Goal: Information Seeking & Learning: Learn about a topic

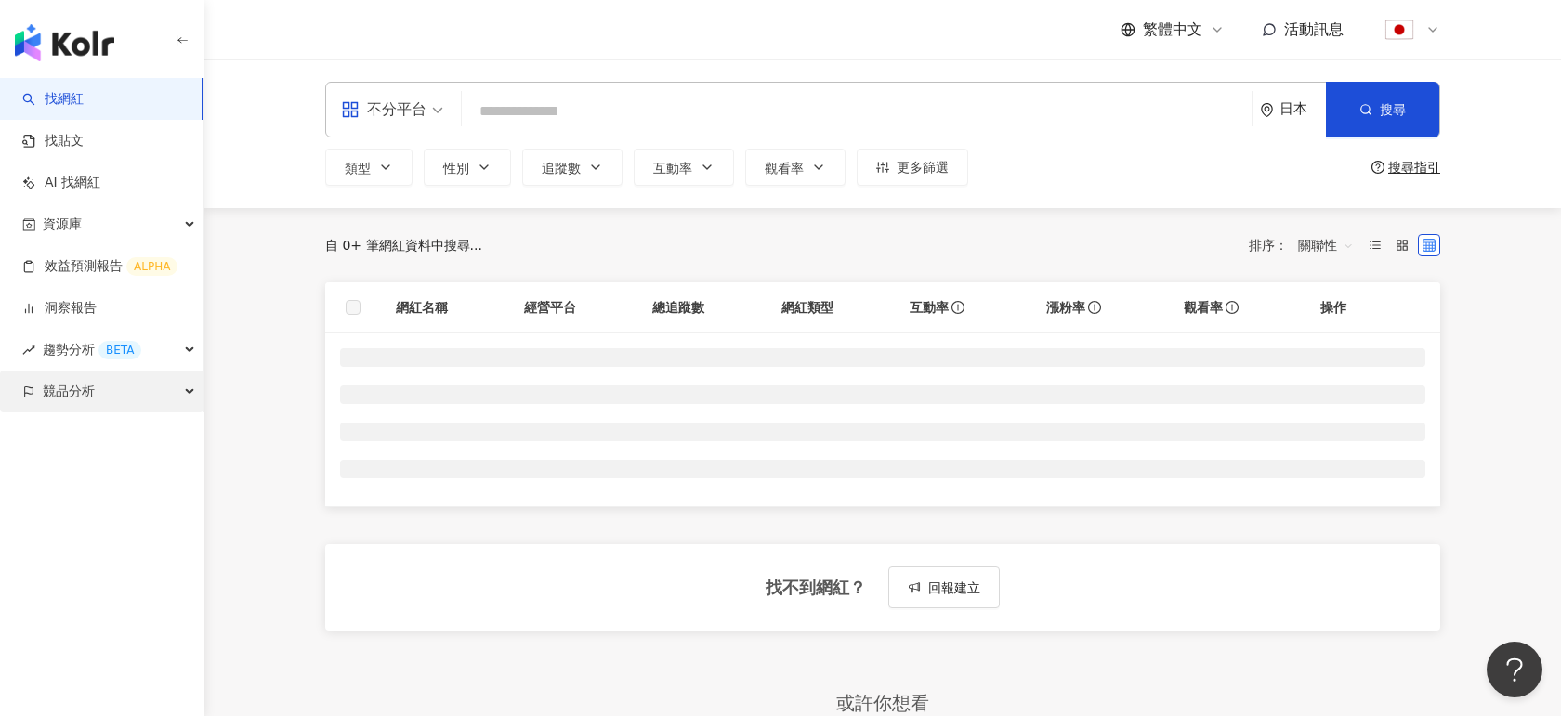
click at [89, 392] on span "競品分析" at bounding box center [69, 392] width 52 height 42
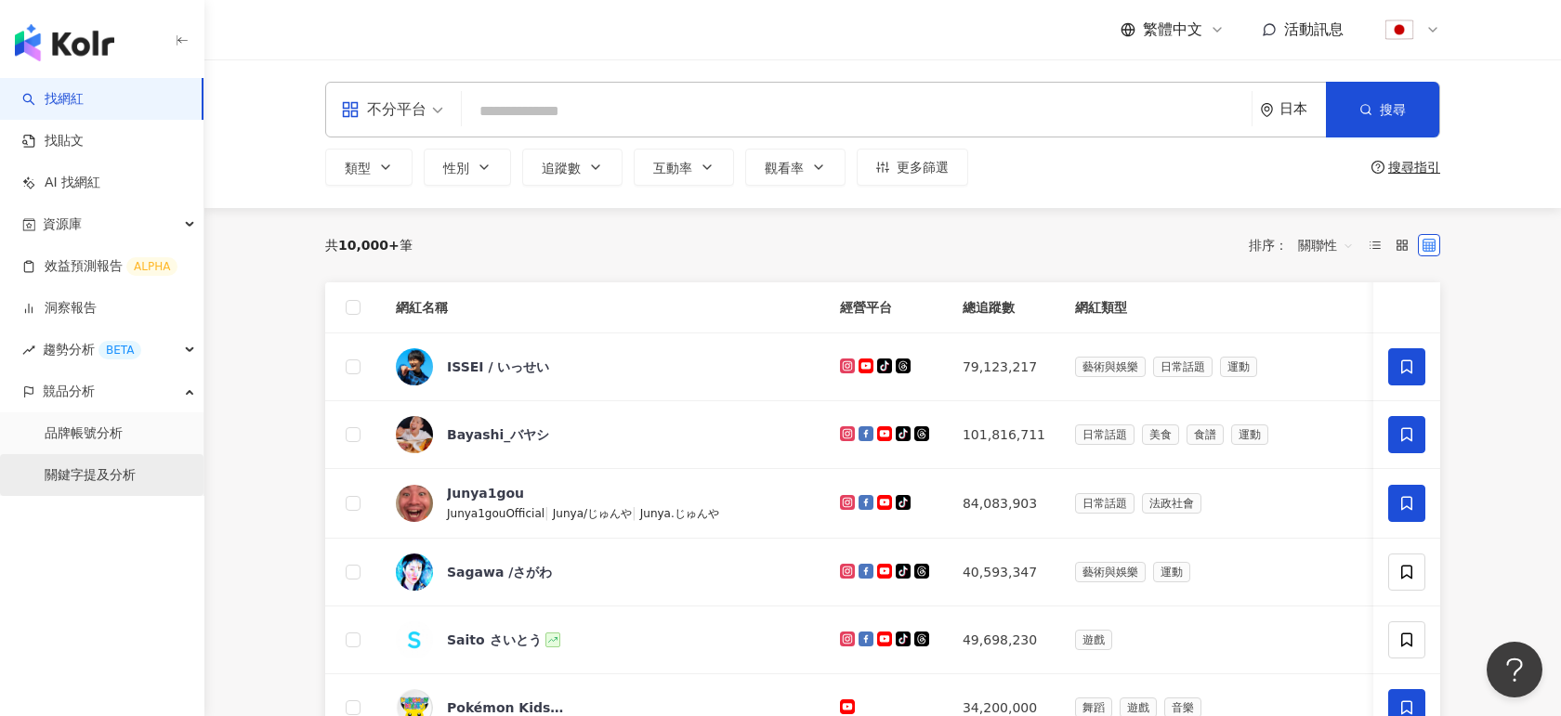
click at [85, 468] on link "關鍵字提及分析" at bounding box center [90, 475] width 91 height 19
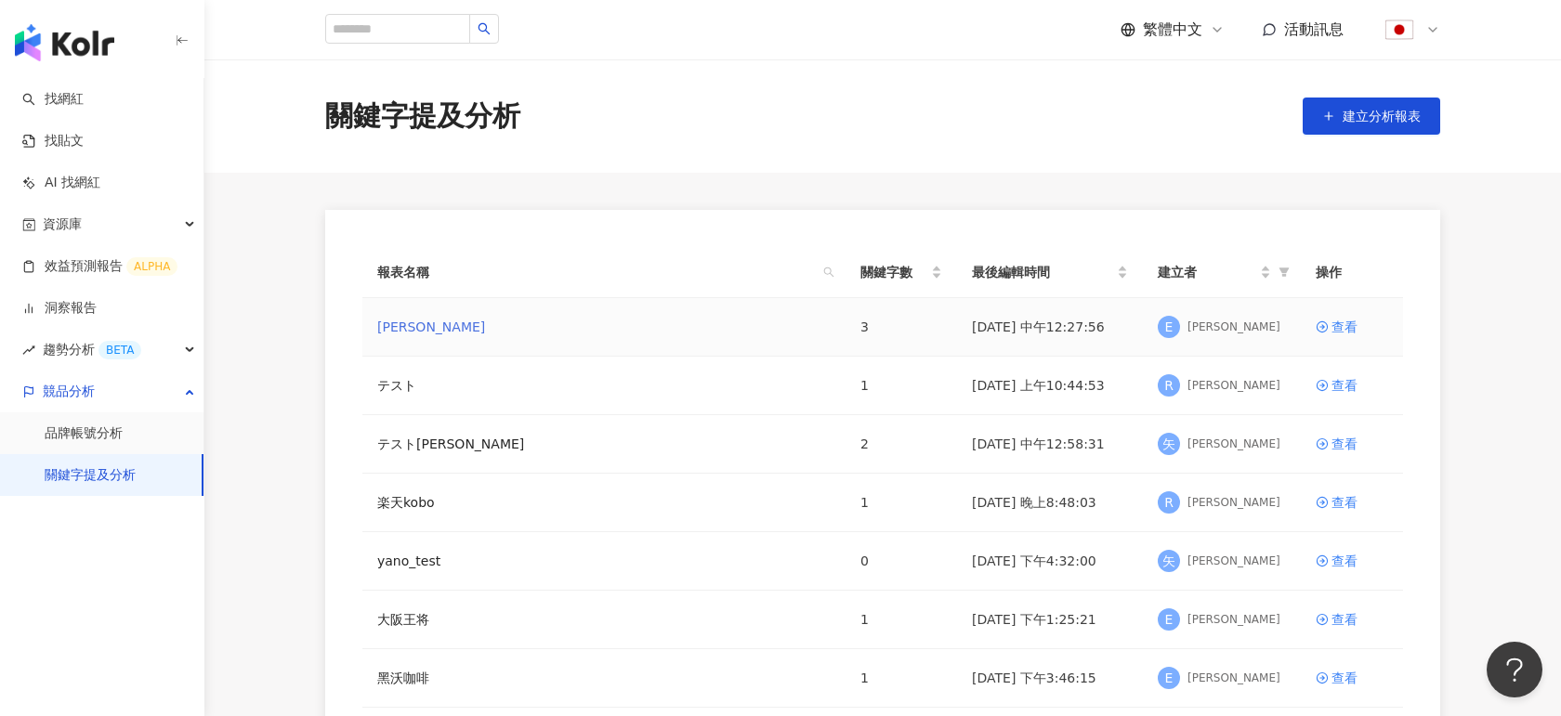
click at [420, 321] on link "[PERSON_NAME]" at bounding box center [431, 327] width 108 height 20
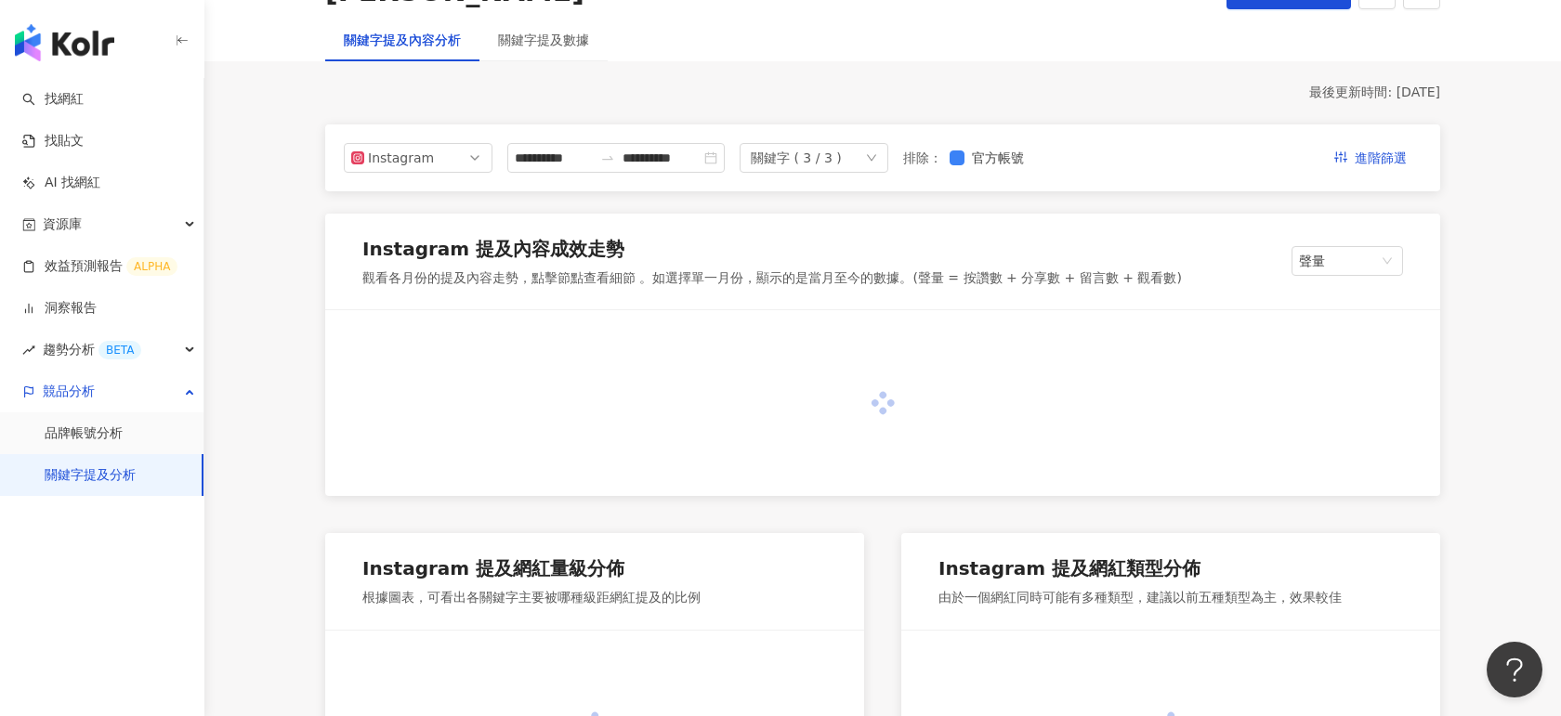
scroll to position [144, 0]
click at [1359, 158] on span "進階篩選" at bounding box center [1381, 161] width 52 height 30
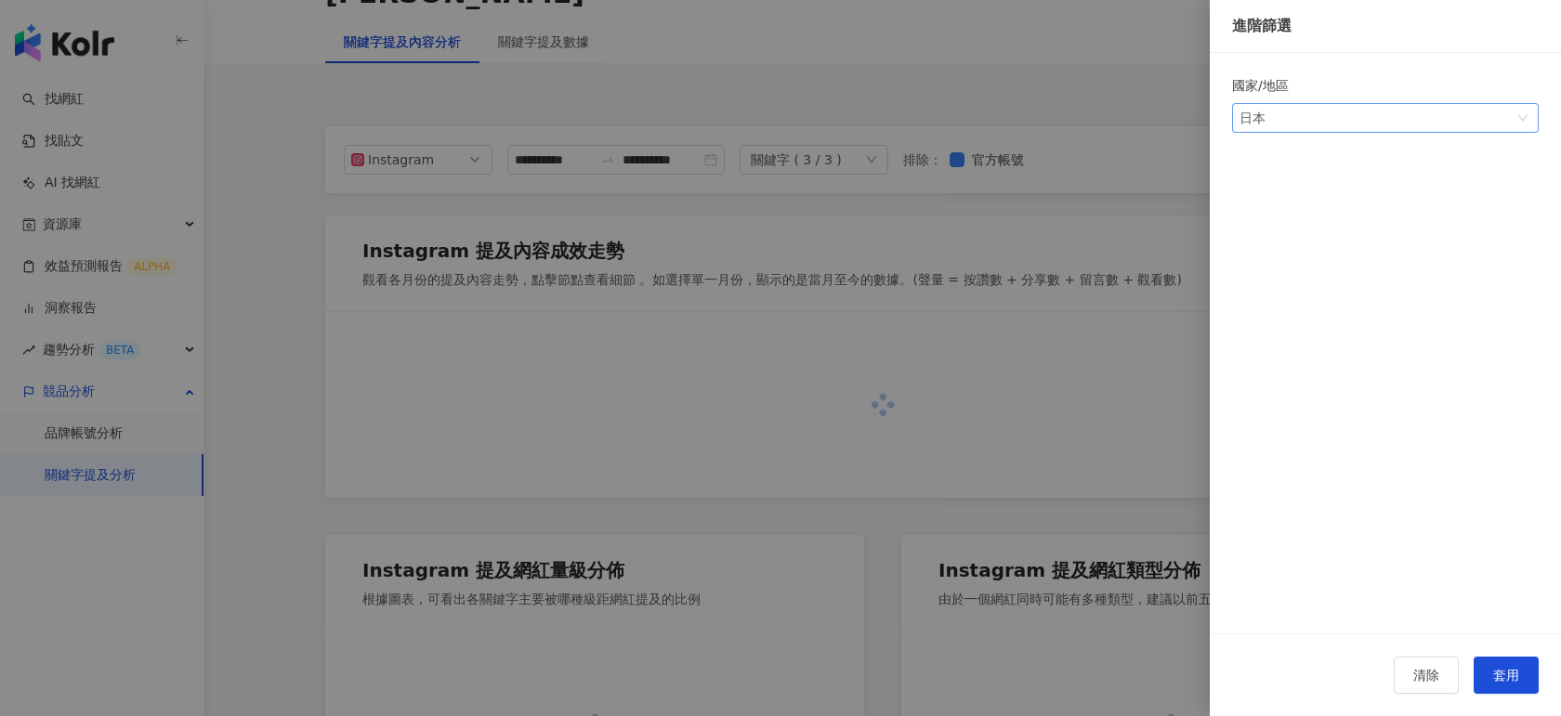
click at [1356, 128] on span "日本" at bounding box center [1385, 118] width 292 height 28
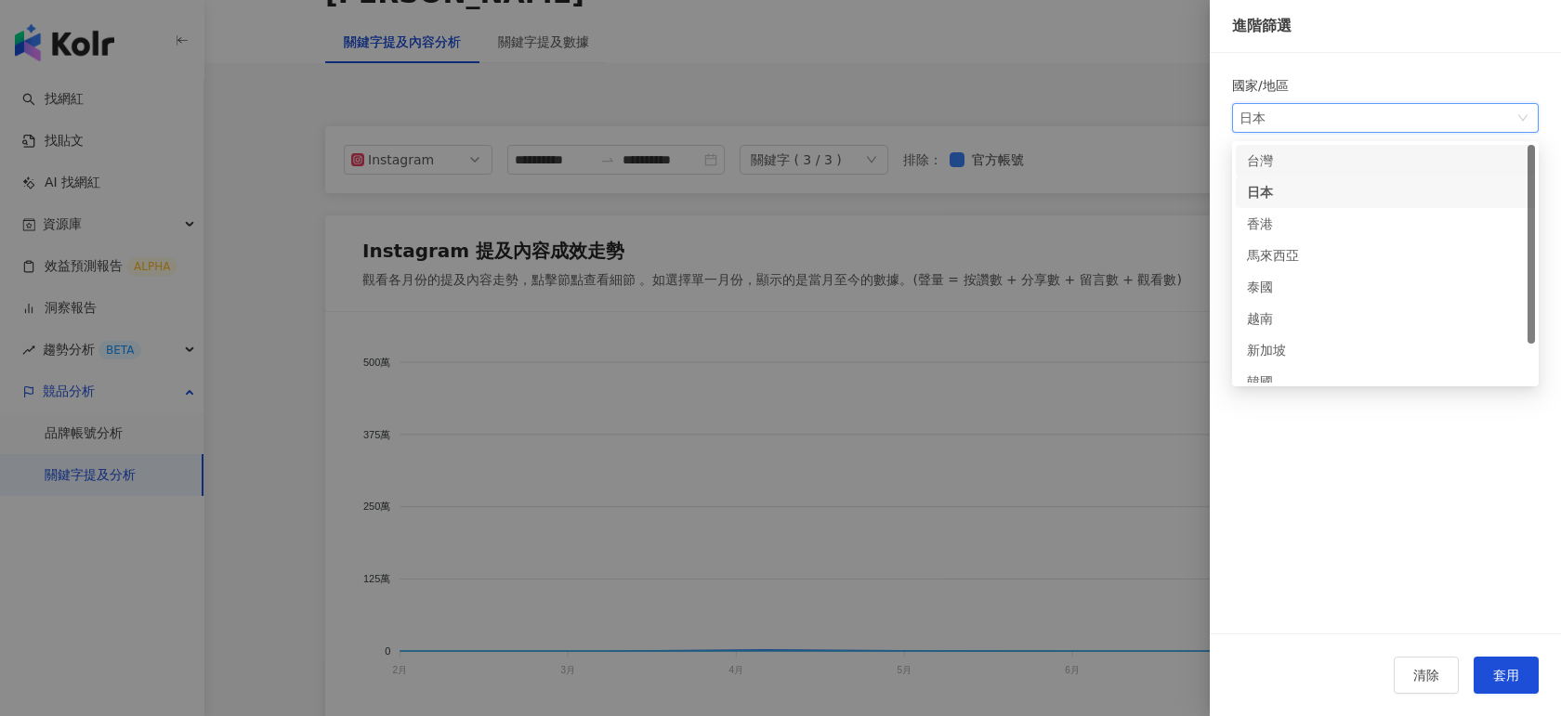
click at [1283, 173] on div "台灣" at bounding box center [1385, 161] width 299 height 32
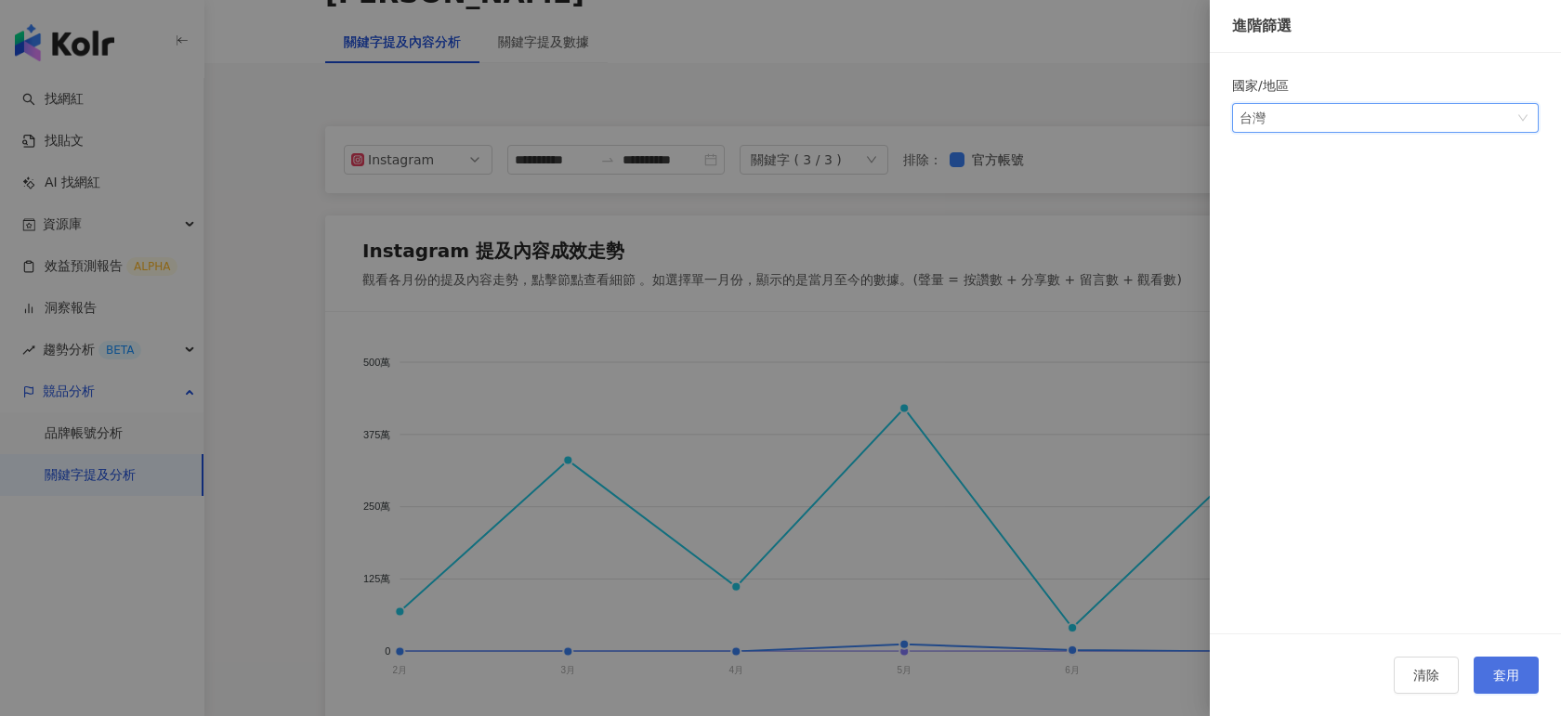
click at [1505, 675] on span "套用" at bounding box center [1506, 675] width 26 height 15
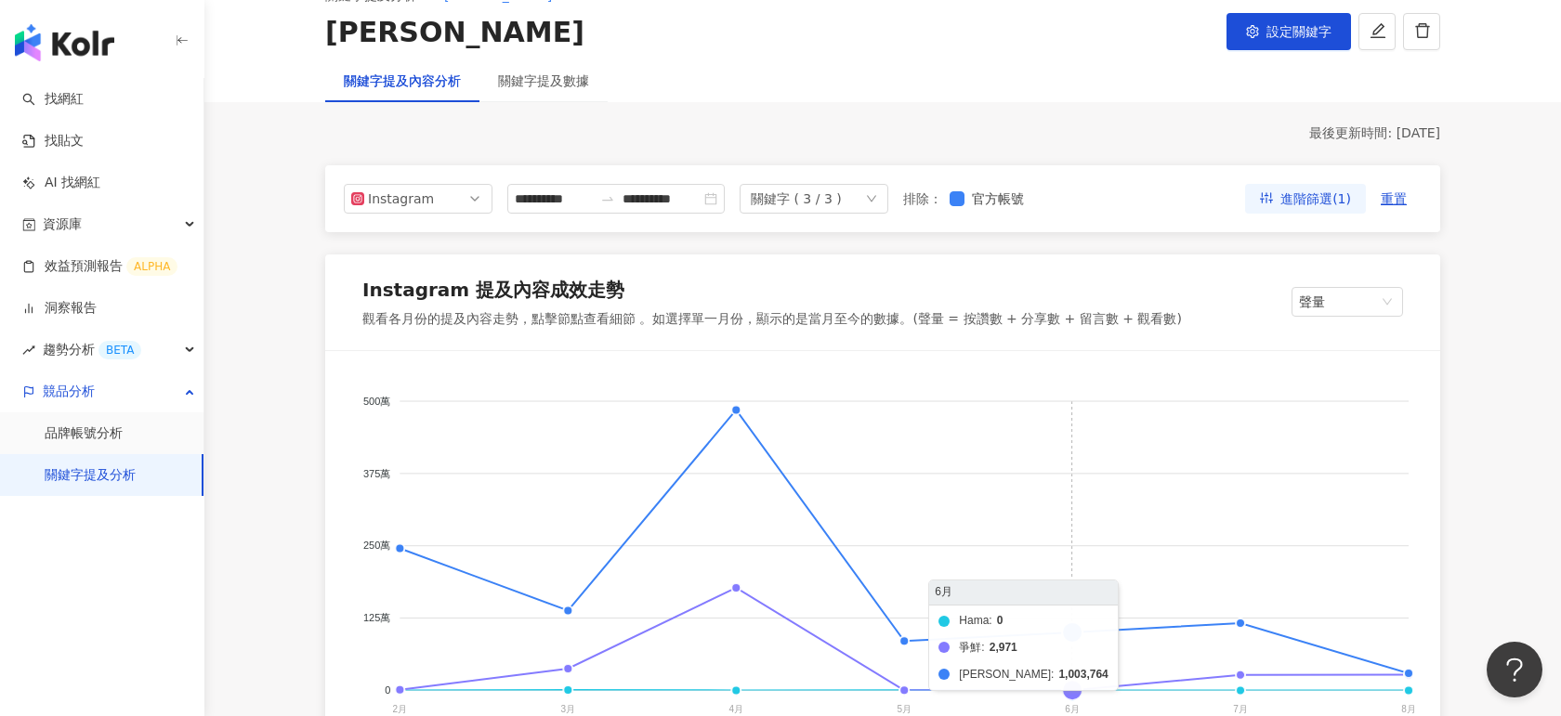
scroll to position [97, 0]
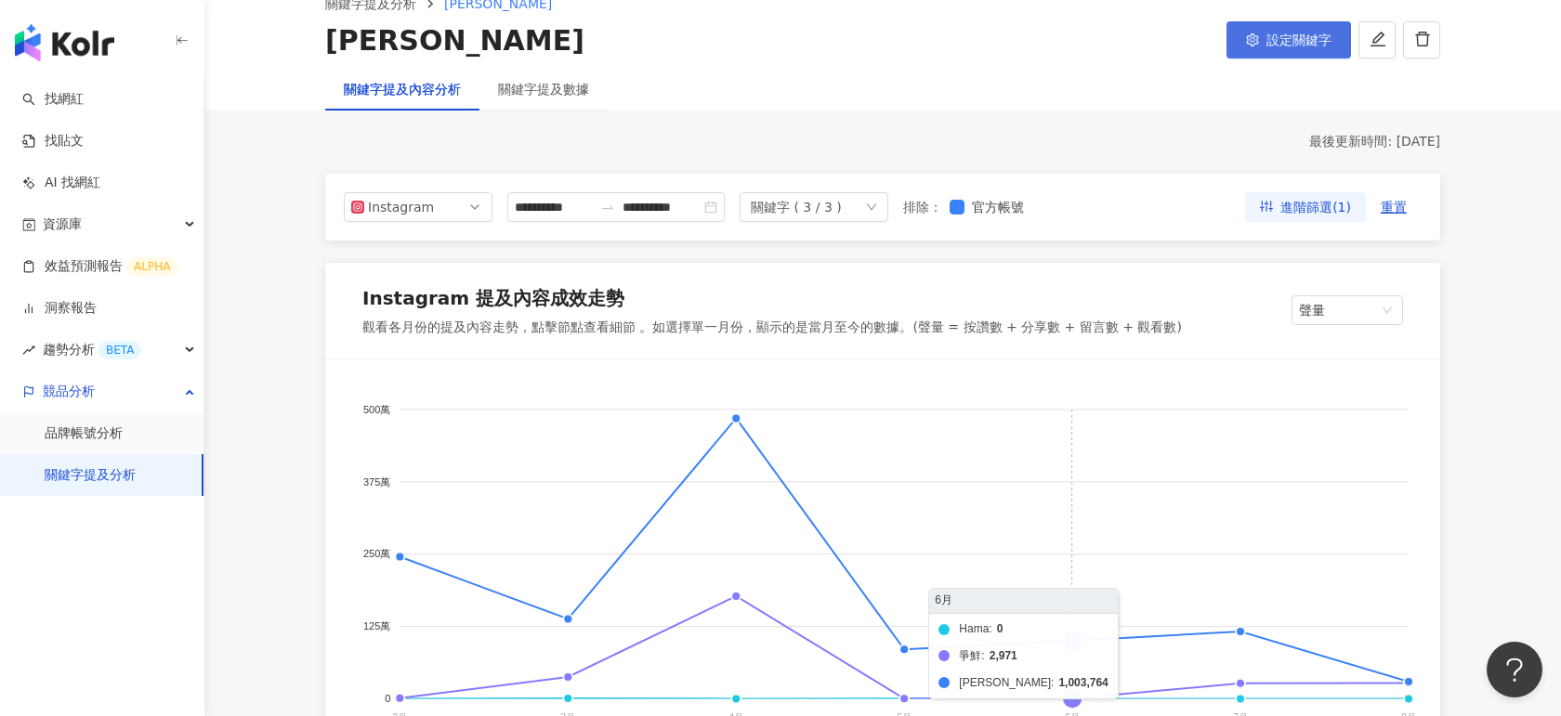
click at [1267, 36] on span "設定關鍵字" at bounding box center [1298, 40] width 65 height 15
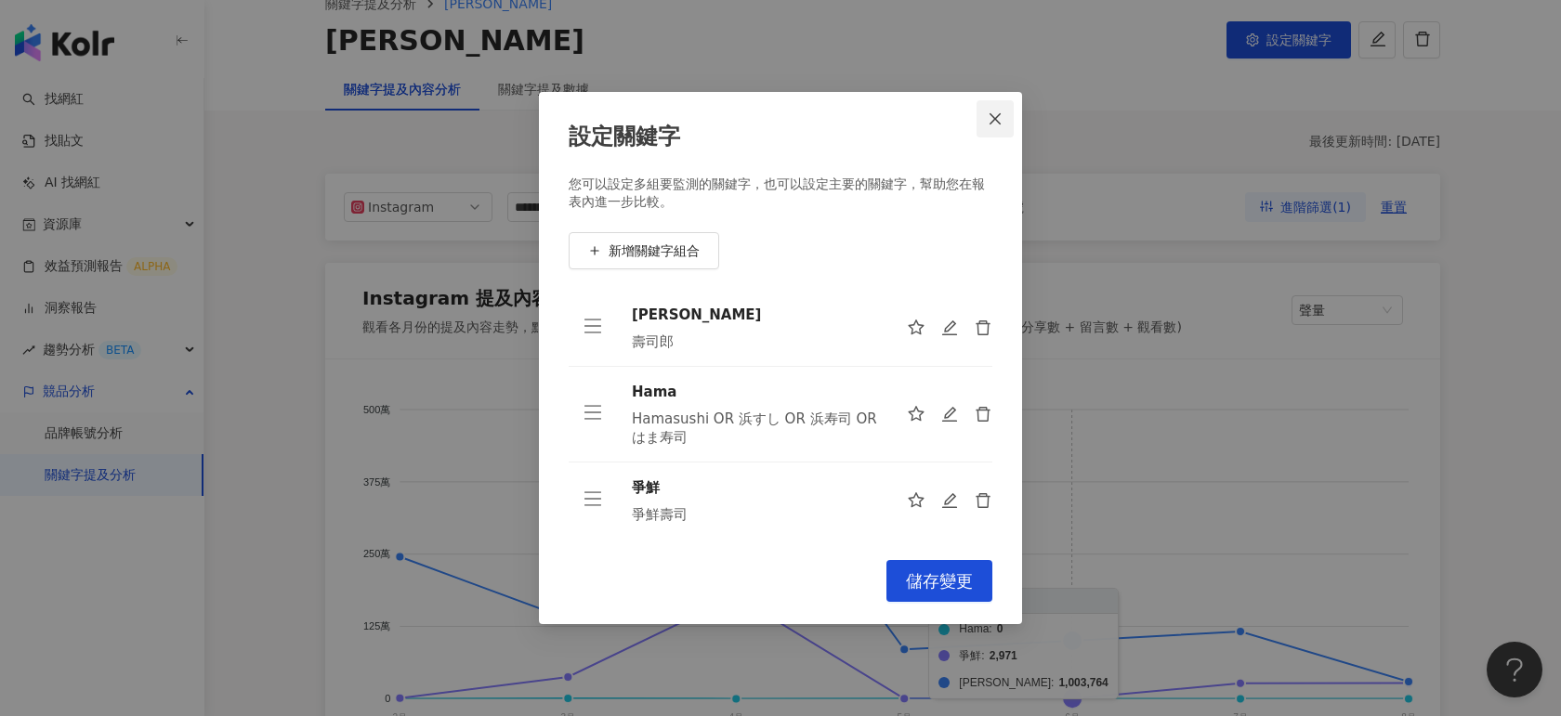
click at [1000, 115] on icon "close" at bounding box center [995, 118] width 15 height 15
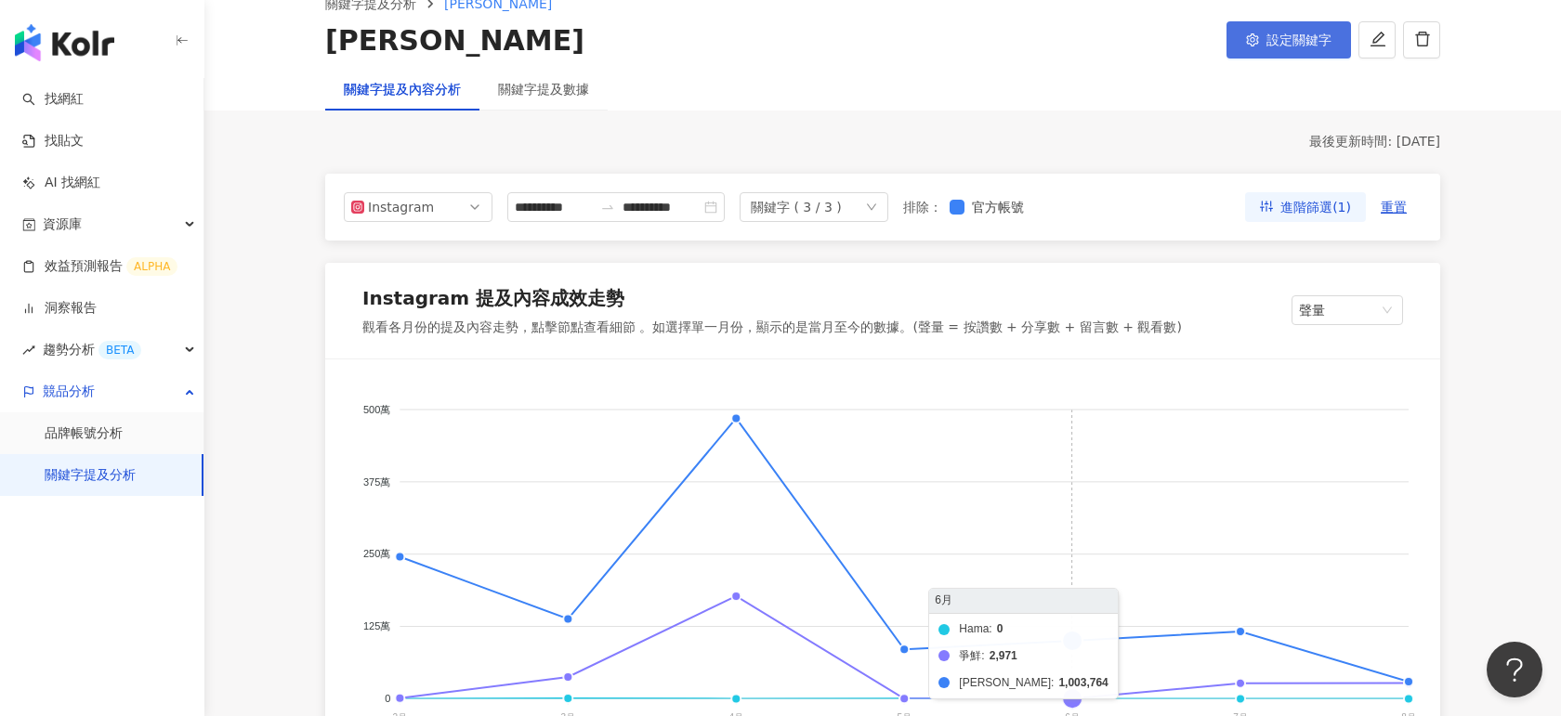
click at [1274, 42] on span "設定關鍵字" at bounding box center [1298, 40] width 65 height 15
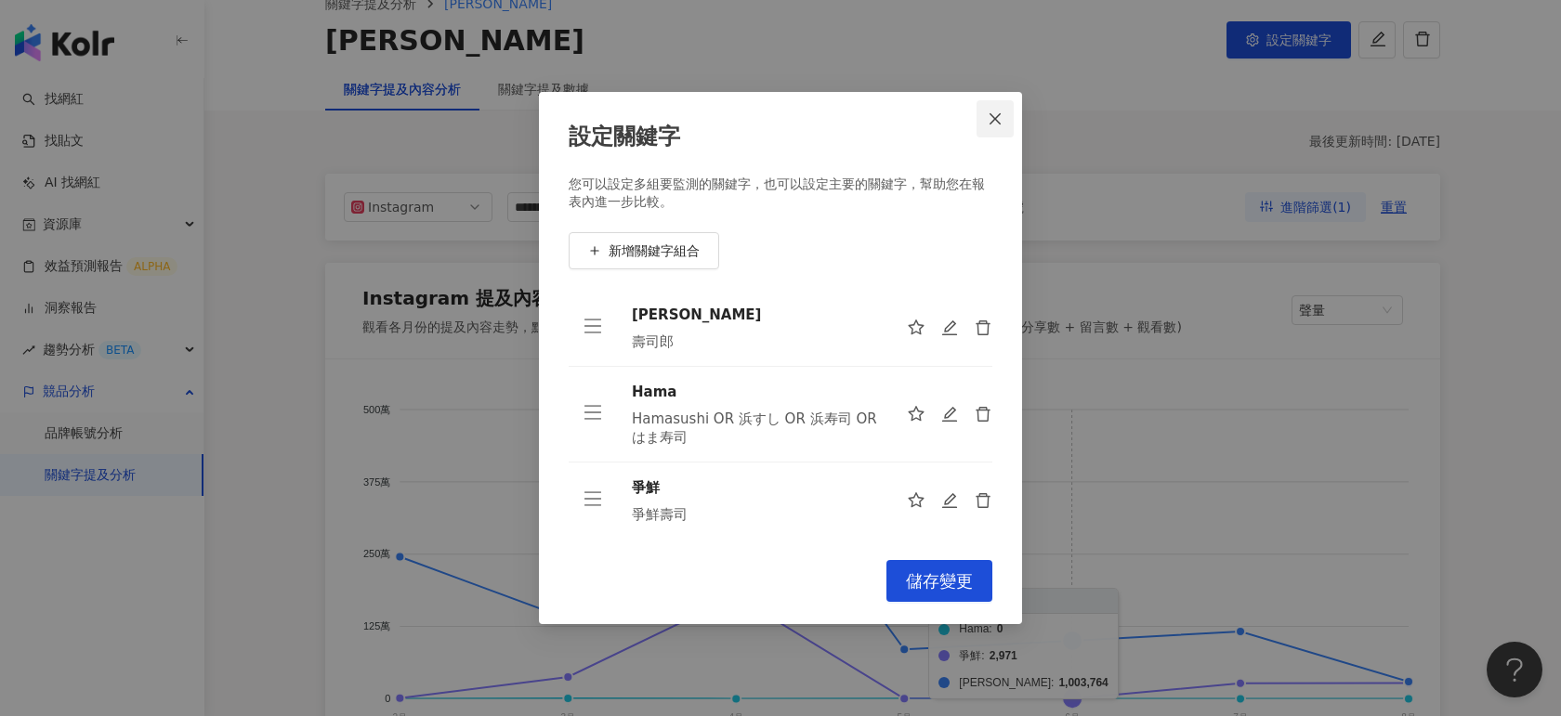
click at [1002, 115] on icon "close" at bounding box center [995, 118] width 15 height 15
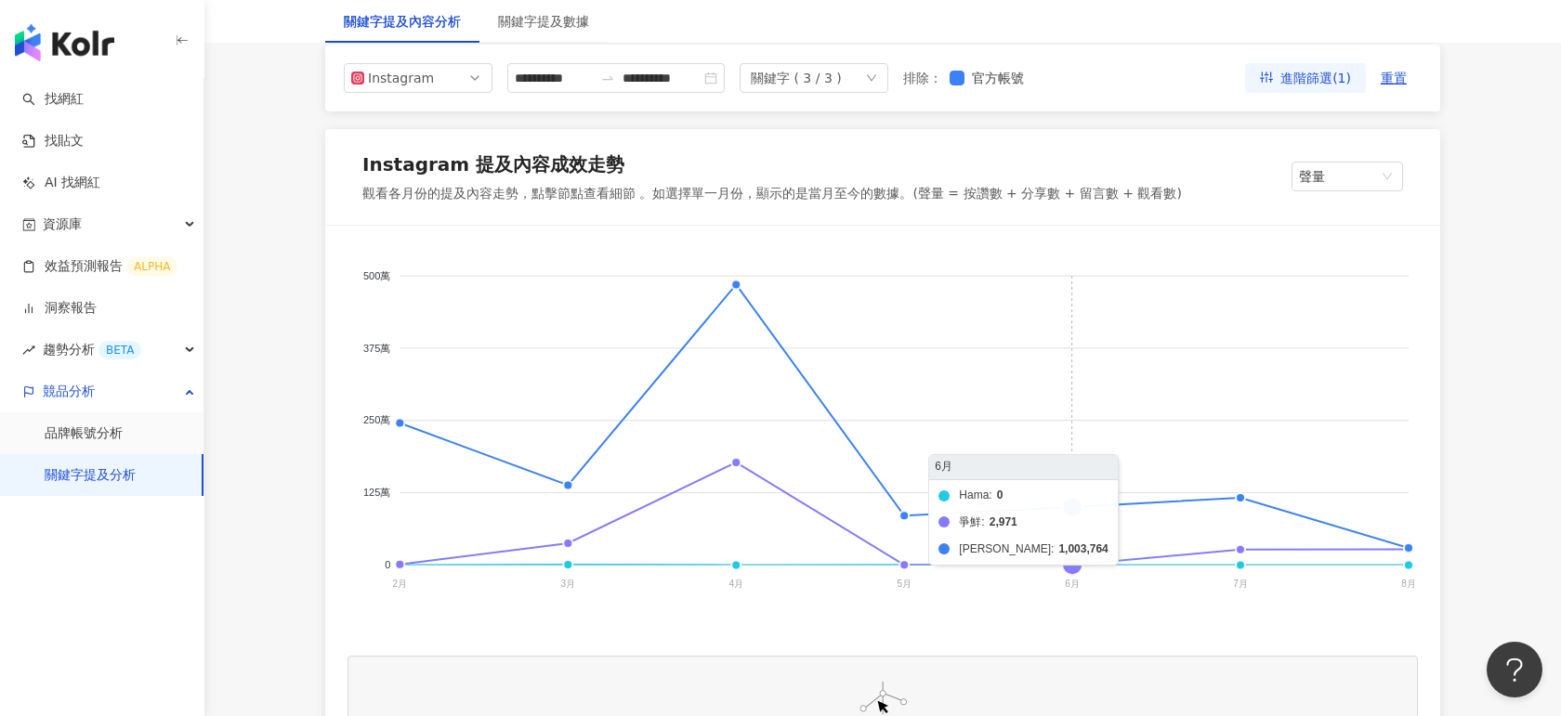
scroll to position [243, 0]
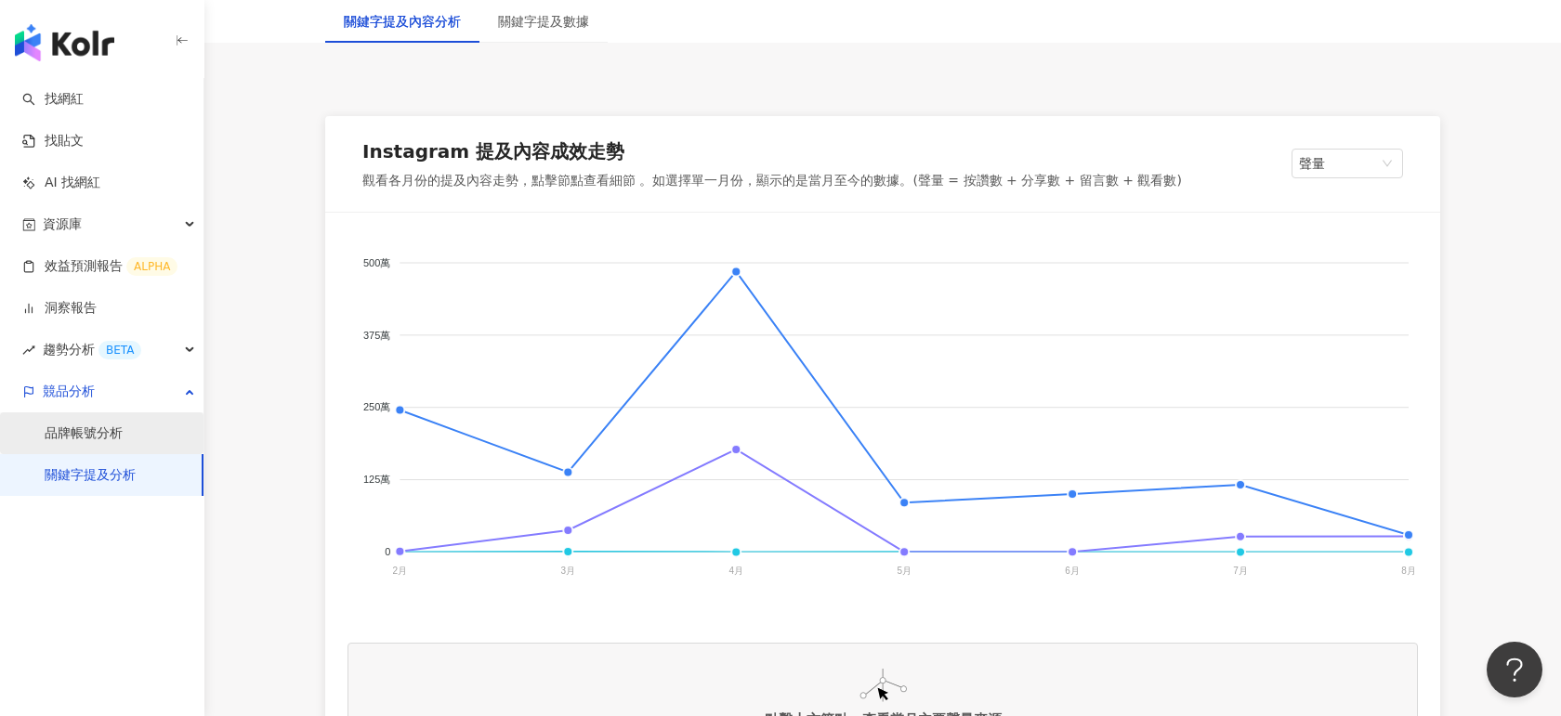
click at [97, 425] on link "品牌帳號分析" at bounding box center [84, 434] width 78 height 19
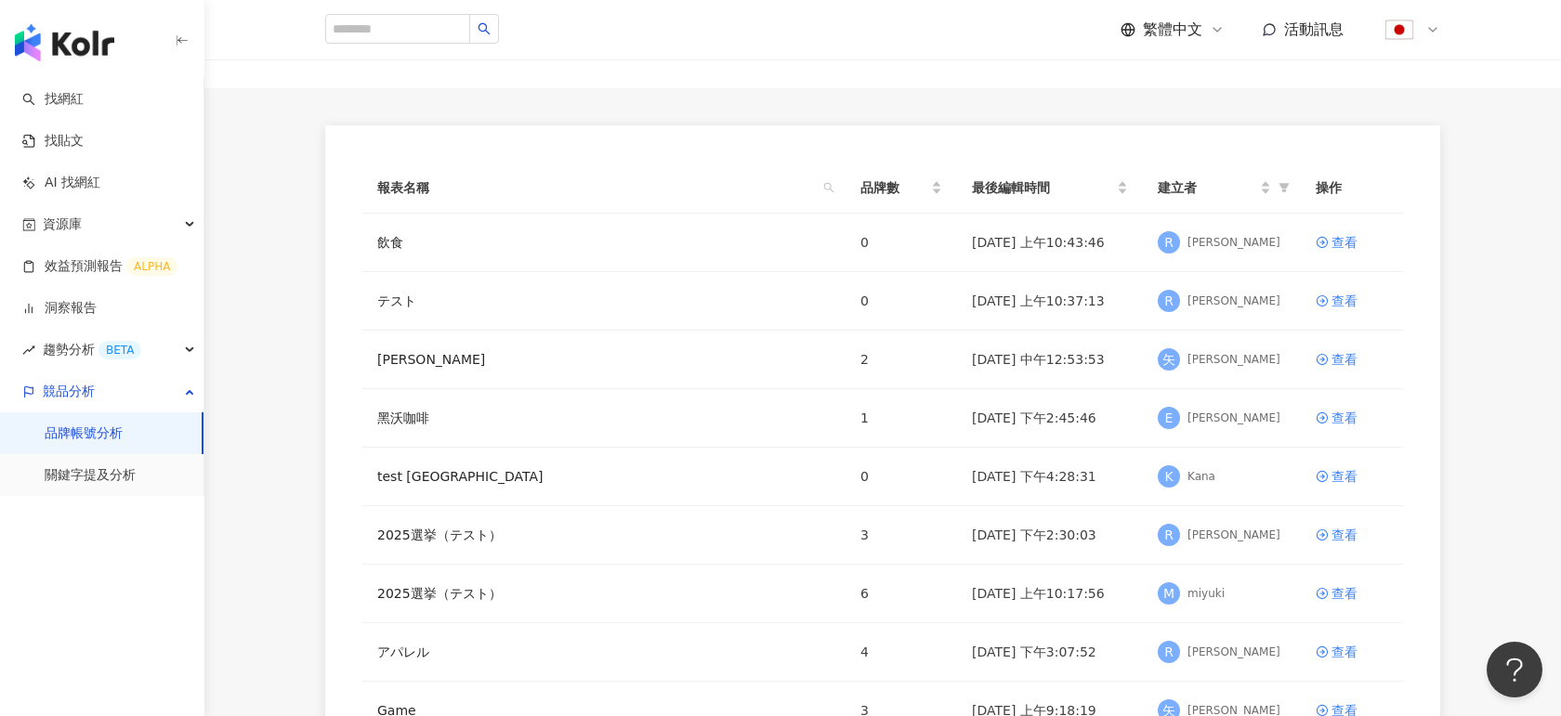
scroll to position [311, 0]
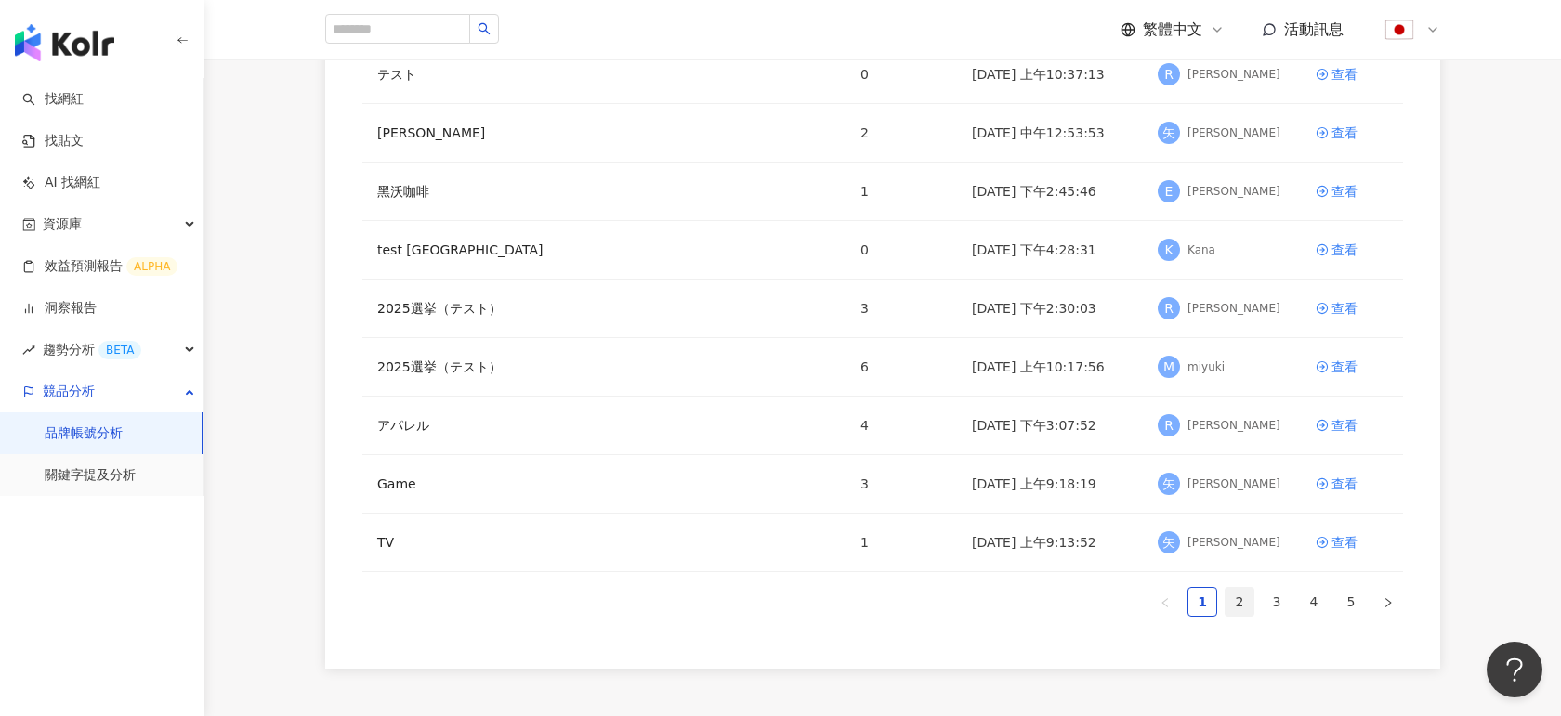
click at [1240, 597] on link "2" at bounding box center [1240, 602] width 28 height 28
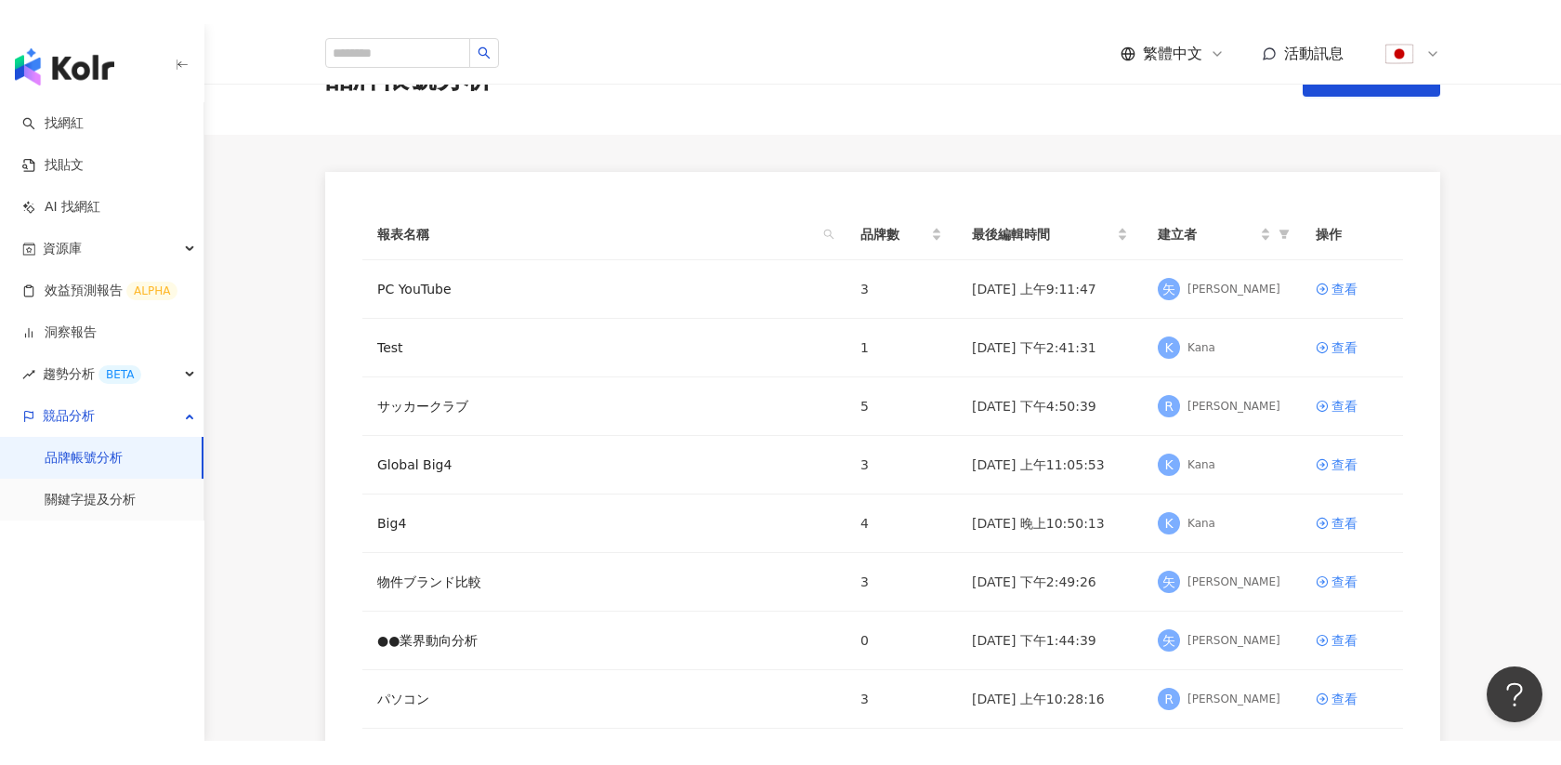
scroll to position [0, 0]
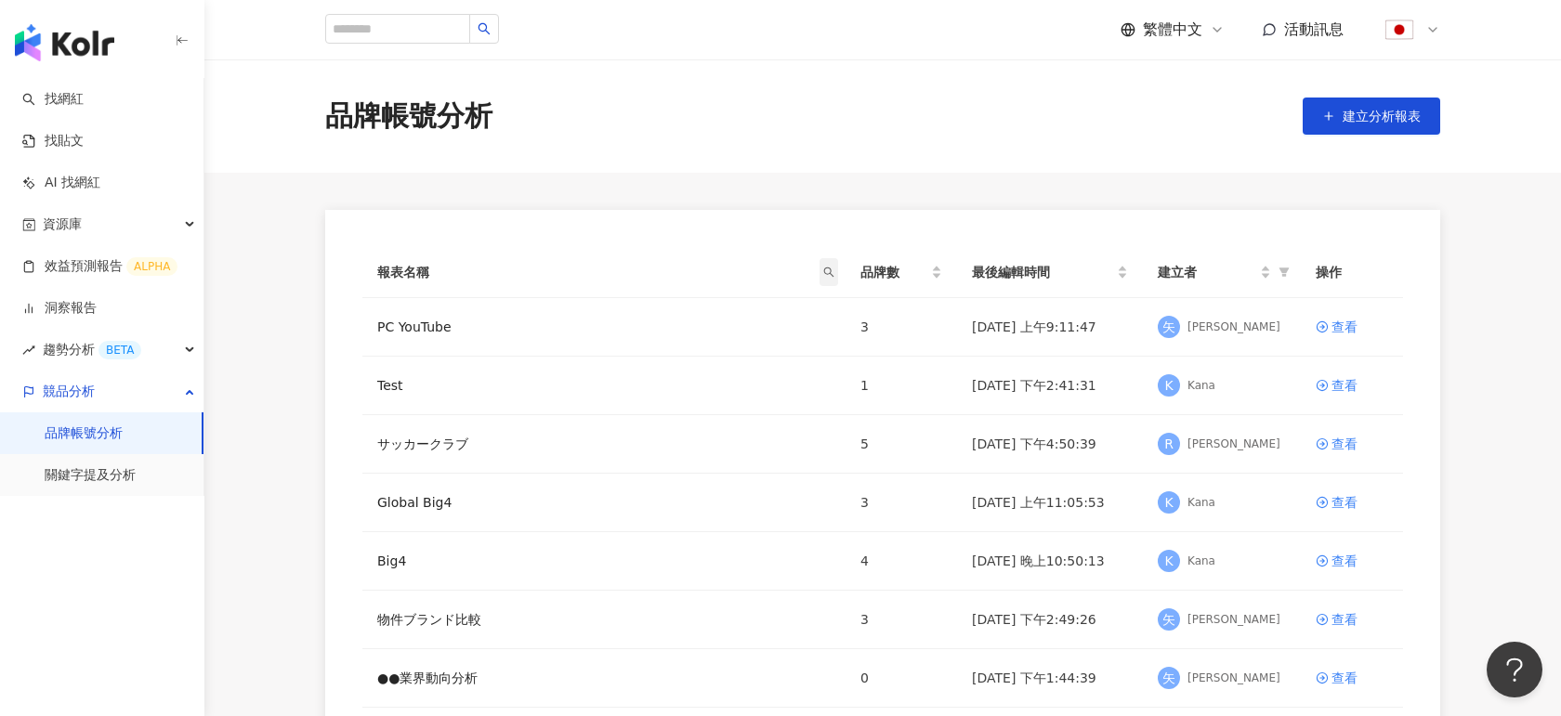
click at [832, 271] on icon "search" at bounding box center [828, 272] width 11 height 11
click at [752, 311] on input "text" at bounding box center [743, 312] width 175 height 30
type input "******"
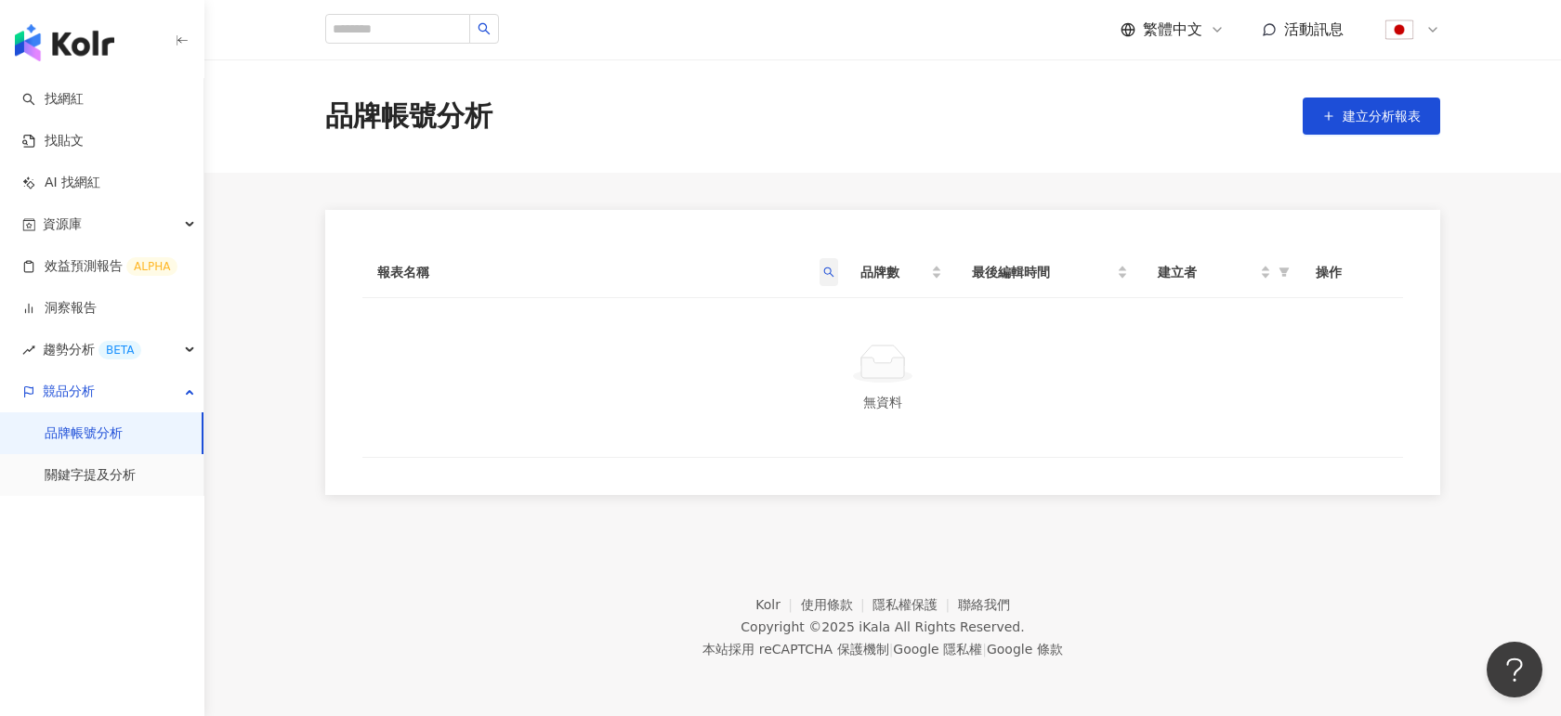
click at [835, 265] on span at bounding box center [829, 272] width 19 height 28
click at [738, 201] on main "品牌帳號分析 建立分析報表 報表名稱 品牌數 最後編輯時間 建立者 操作 無資料" at bounding box center [882, 277] width 1357 height 436
